Goal: Transaction & Acquisition: Purchase product/service

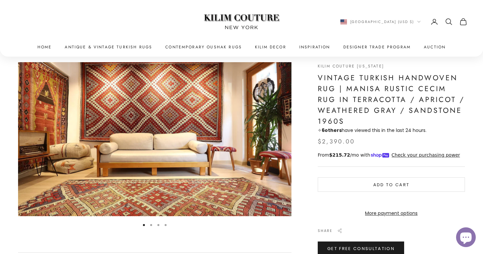
scroll to position [26, 0]
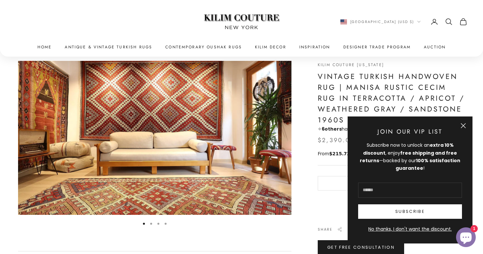
click at [463, 125] on button "Close" at bounding box center [463, 125] width 5 height 5
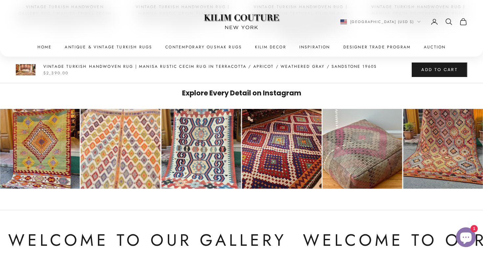
scroll to position [632, 0]
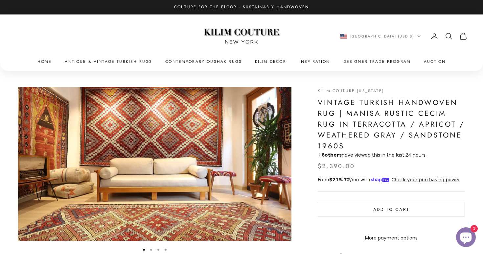
scroll to position [0, 0]
click at [140, 61] on link "Antique & Vintage Turkish Rugs" at bounding box center [108, 61] width 87 height 7
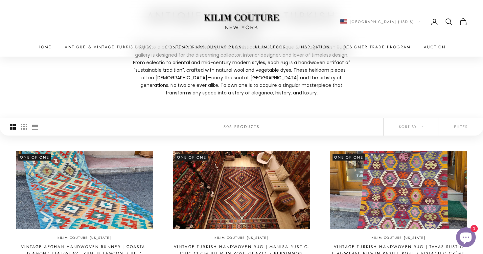
scroll to position [83, 0]
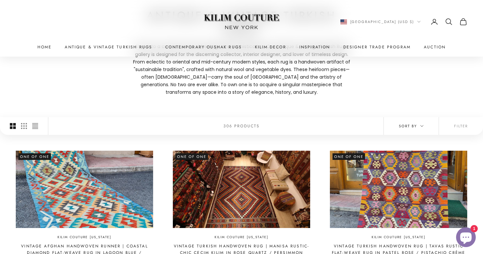
click at [405, 125] on span "Sort by" at bounding box center [411, 126] width 25 height 6
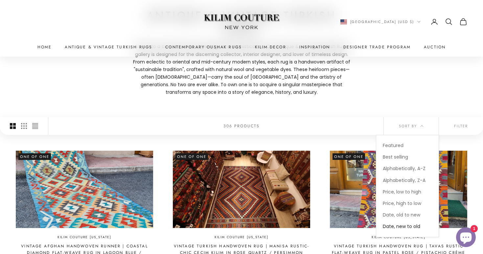
click at [368, 122] on height-observer "Filter Sort by Sort by Featured Best selling Alphabetically, A-Z Alphabetically…" at bounding box center [241, 126] width 483 height 18
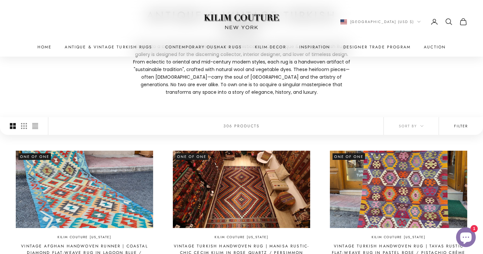
click at [465, 127] on button "Filter" at bounding box center [461, 126] width 44 height 18
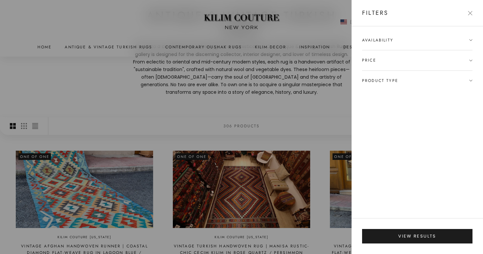
click at [445, 37] on span "Availability" at bounding box center [417, 43] width 110 height 13
click at [437, 71] on span "Price" at bounding box center [417, 73] width 110 height 20
click at [412, 123] on span "Product type" at bounding box center [417, 119] width 110 height 20
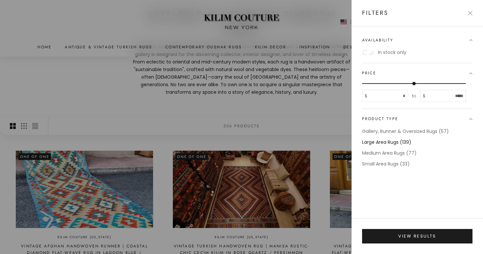
click at [394, 141] on label "Large Area Rugs (139)" at bounding box center [386, 142] width 49 height 8
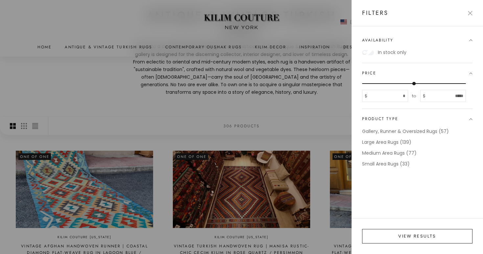
click at [422, 237] on button "View results" at bounding box center [417, 236] width 110 height 14
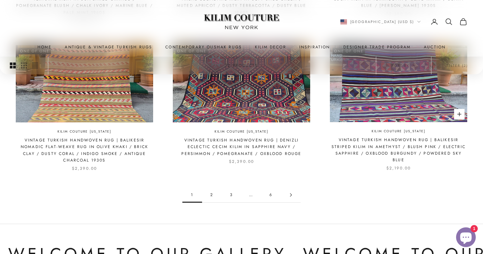
scroll to position [663, 0]
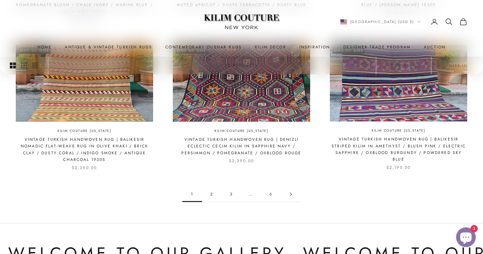
click at [212, 187] on link "2" at bounding box center [212, 194] width 20 height 15
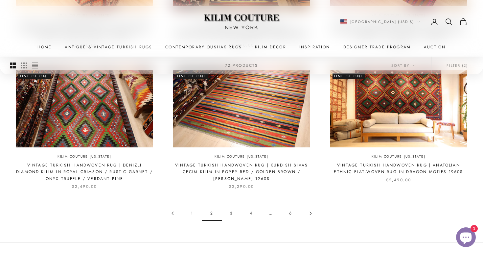
scroll to position [624, 0]
click at [232, 209] on link "3" at bounding box center [232, 213] width 20 height 15
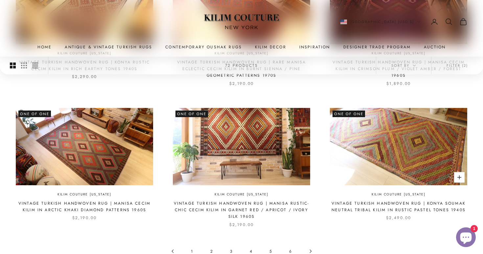
scroll to position [580, 0]
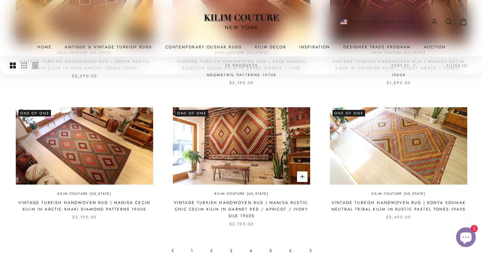
click at [256, 141] on img at bounding box center [241, 145] width 137 height 77
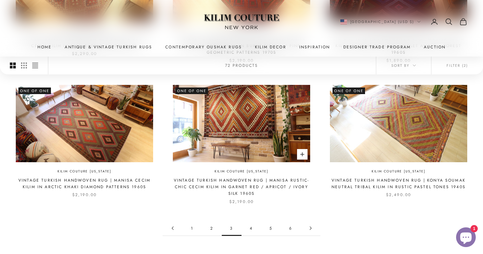
scroll to position [601, 0]
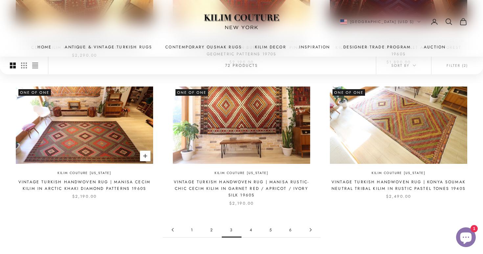
click at [96, 132] on img at bounding box center [84, 124] width 137 height 77
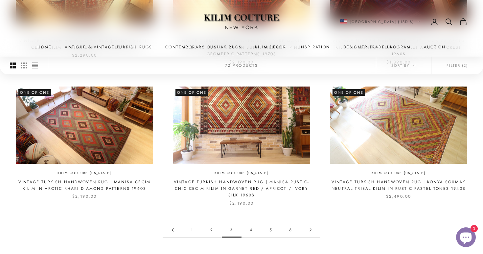
click at [251, 222] on link "4" at bounding box center [252, 229] width 20 height 15
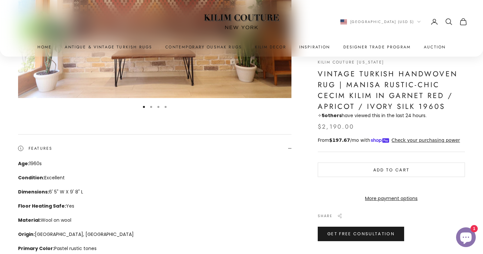
scroll to position [143, 0]
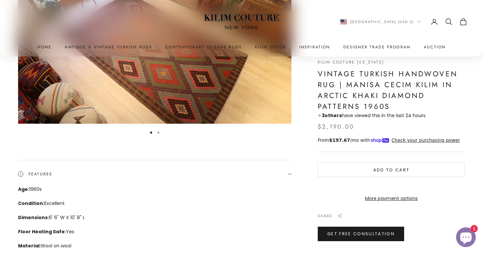
scroll to position [125, 0]
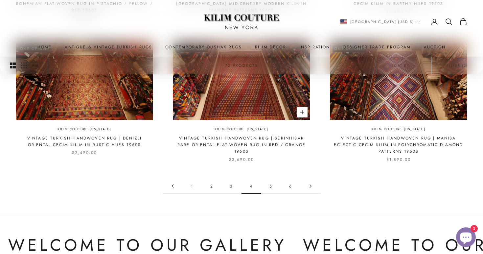
scroll to position [645, 0]
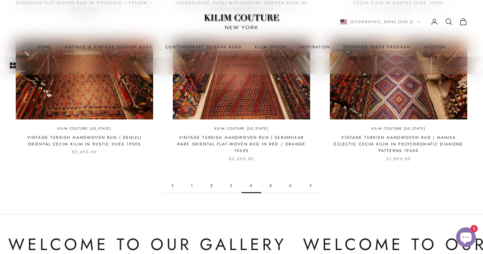
click at [269, 182] on link "5" at bounding box center [271, 185] width 20 height 15
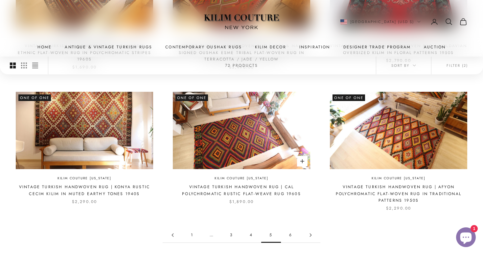
scroll to position [589, 0]
click at [292, 230] on link "6" at bounding box center [291, 234] width 20 height 15
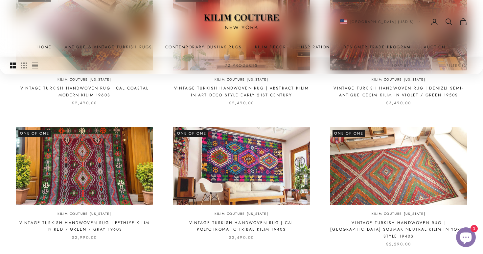
scroll to position [445, 0]
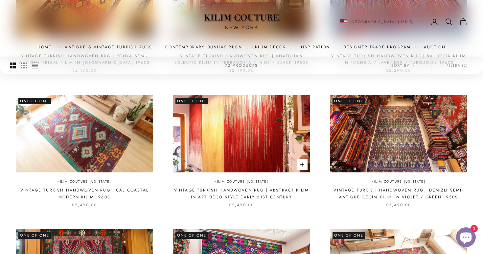
click at [272, 144] on img at bounding box center [241, 133] width 137 height 77
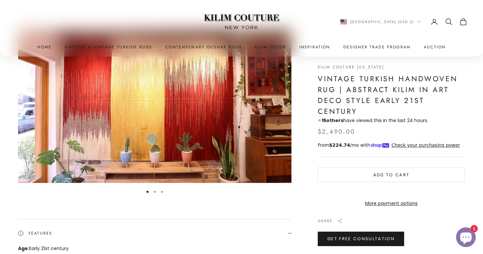
scroll to position [51, 0]
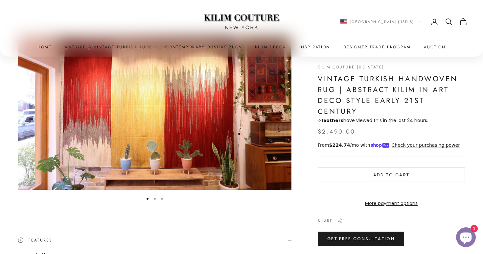
click at [155, 197] on button "Go to item 2" at bounding box center [155, 198] width 2 height 2
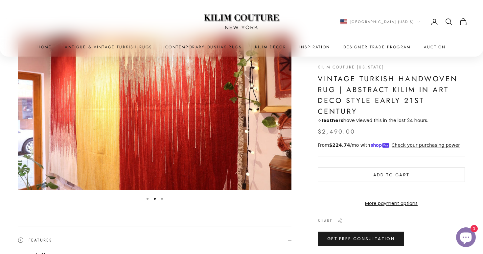
click at [162, 198] on button "Go to item 3" at bounding box center [162, 198] width 2 height 2
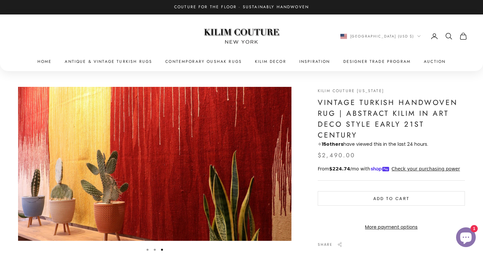
scroll to position [0, 0]
